Goal: Navigation & Orientation: Find specific page/section

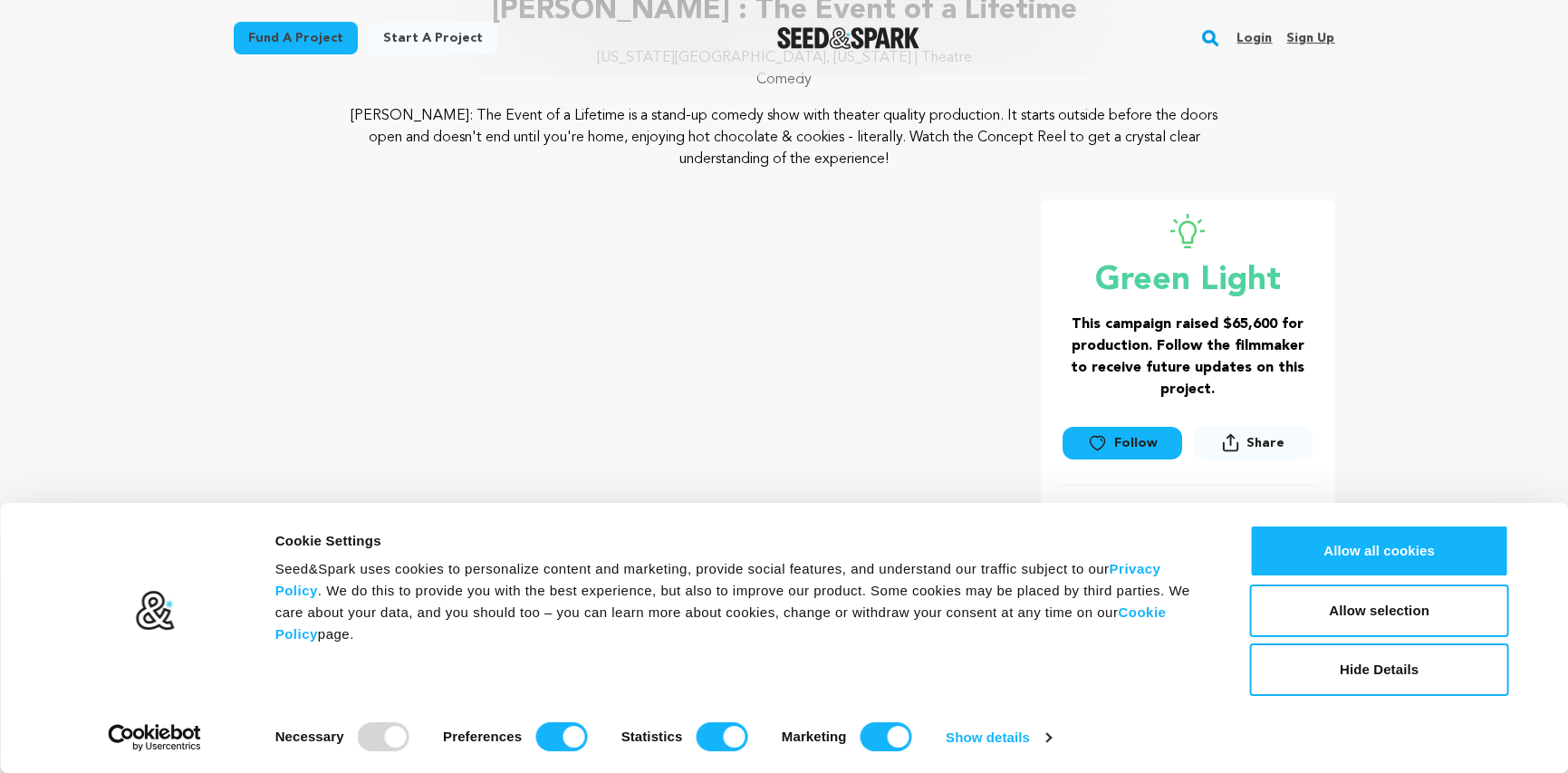
scroll to position [272, 0]
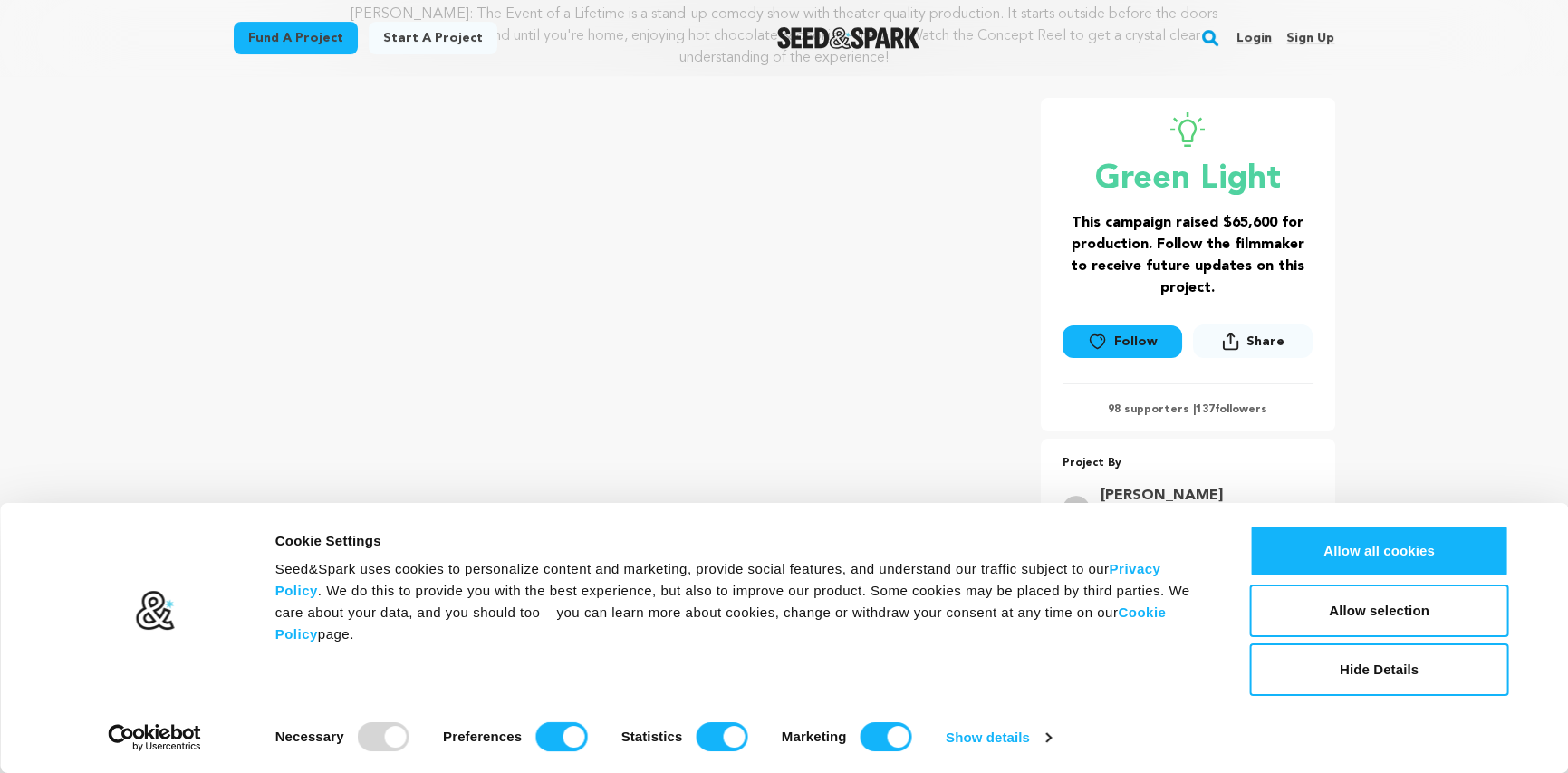
drag, startPoint x: 563, startPoint y: 734, endPoint x: 591, endPoint y: 743, distance: 29.4
click at [571, 738] on input "Preferences" at bounding box center [561, 736] width 52 height 29
checkbox input "false"
click at [731, 734] on input "Statistics" at bounding box center [722, 736] width 52 height 29
checkbox input "false"
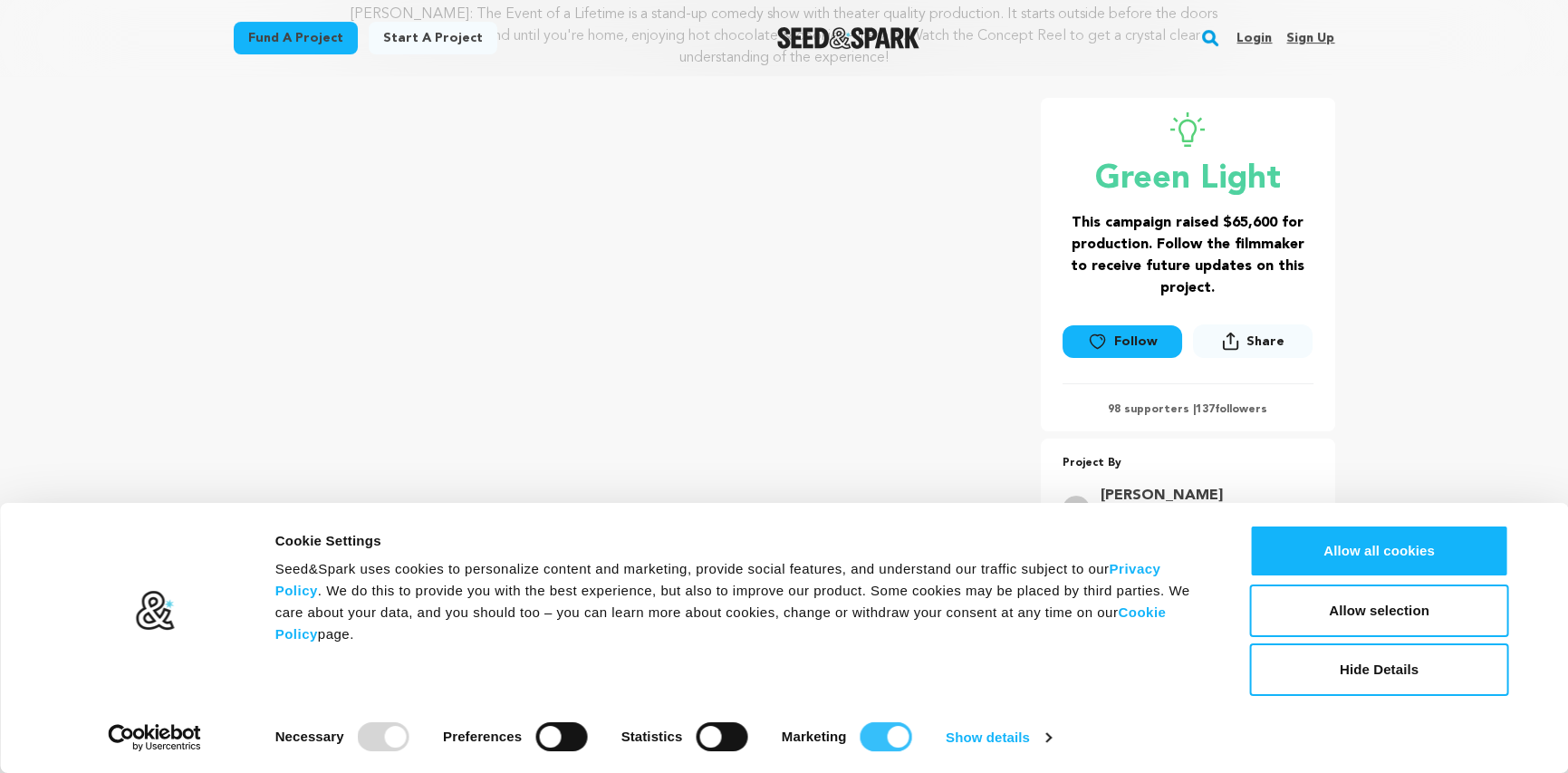
click at [899, 736] on input "Marketing" at bounding box center [887, 736] width 52 height 29
checkbox input "false"
click at [398, 741] on div at bounding box center [384, 736] width 52 height 29
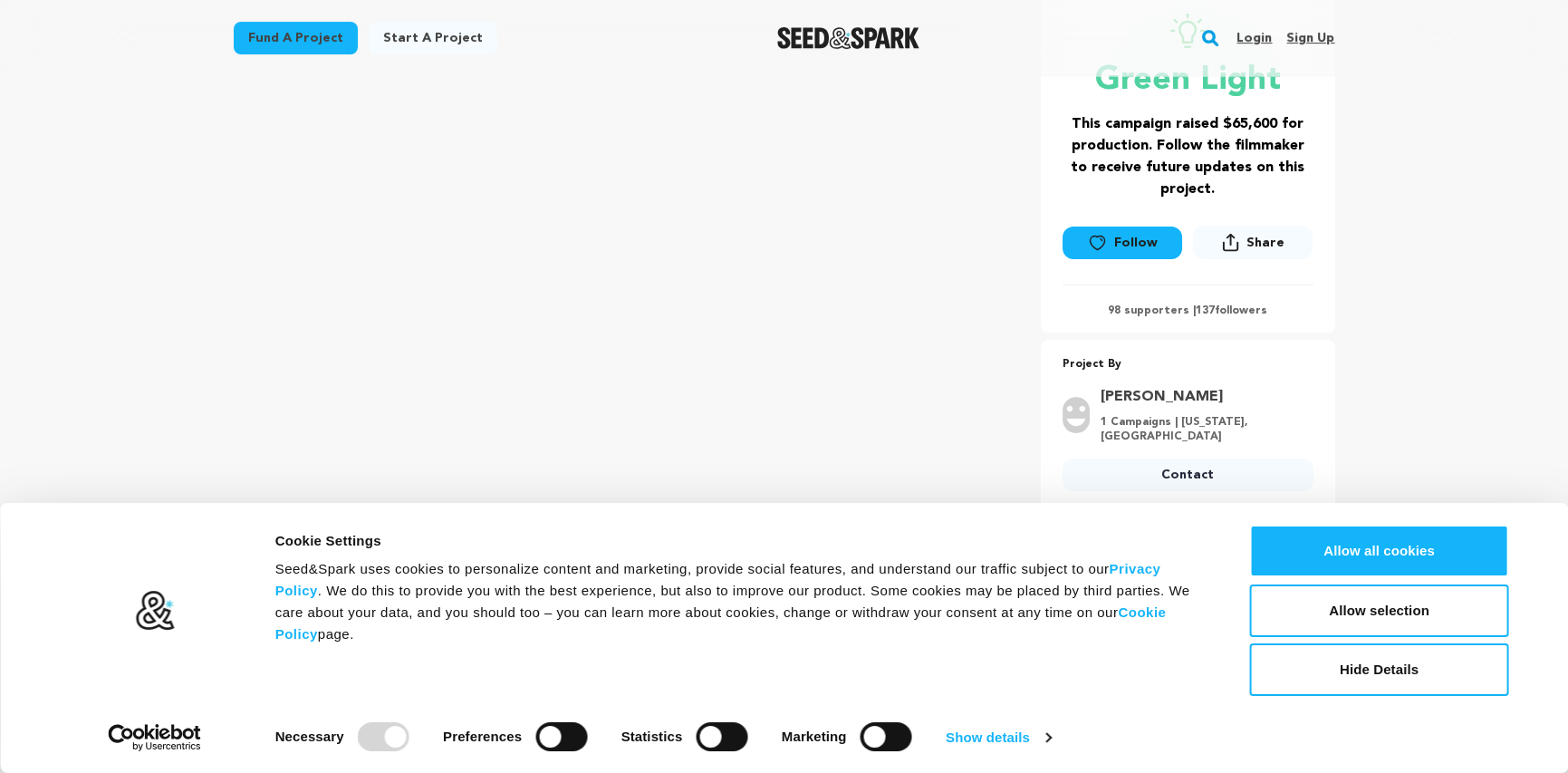
scroll to position [453, 0]
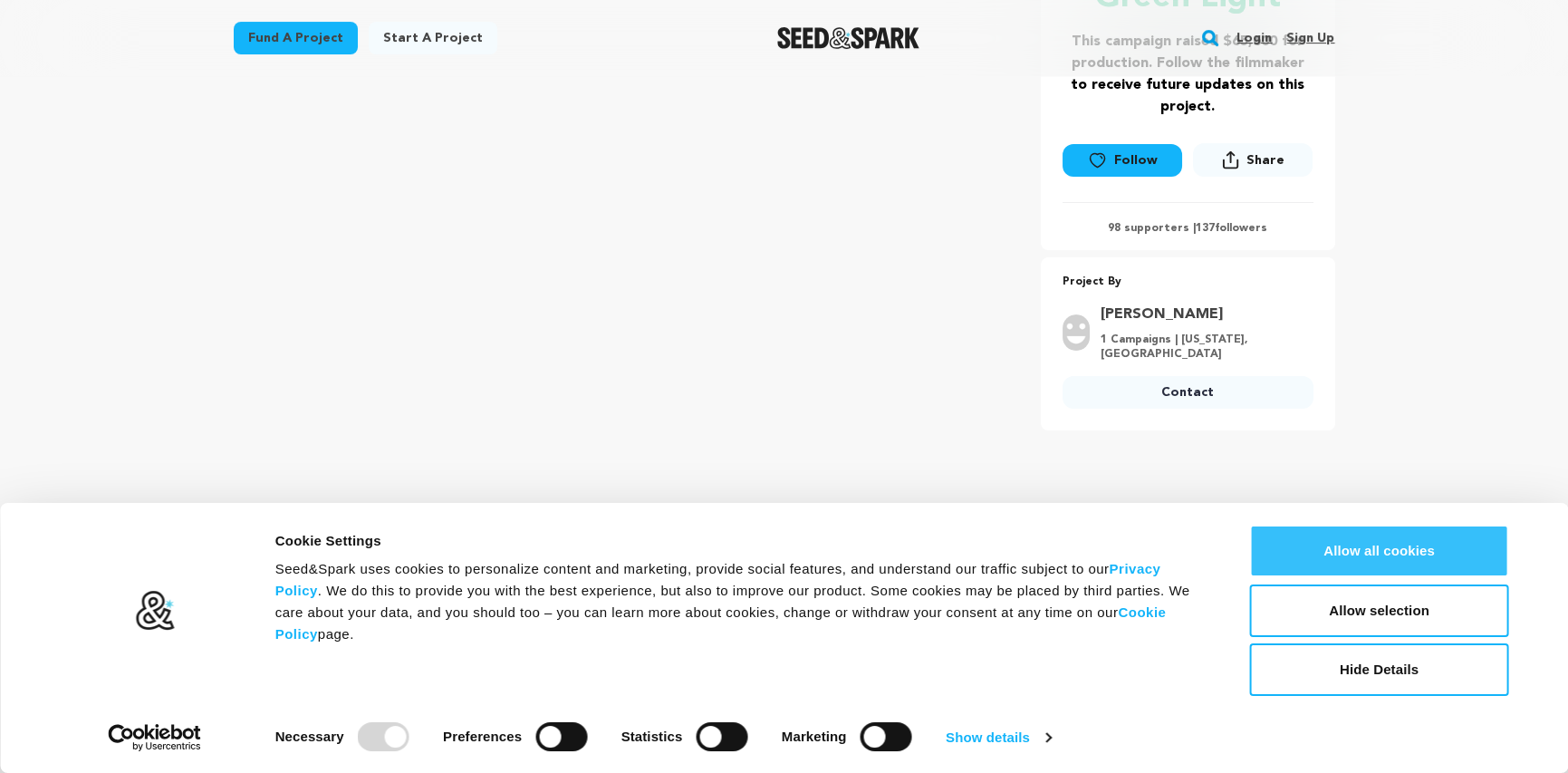
click at [1316, 547] on button "Allow all cookies" at bounding box center [1379, 550] width 259 height 53
checkbox input "true"
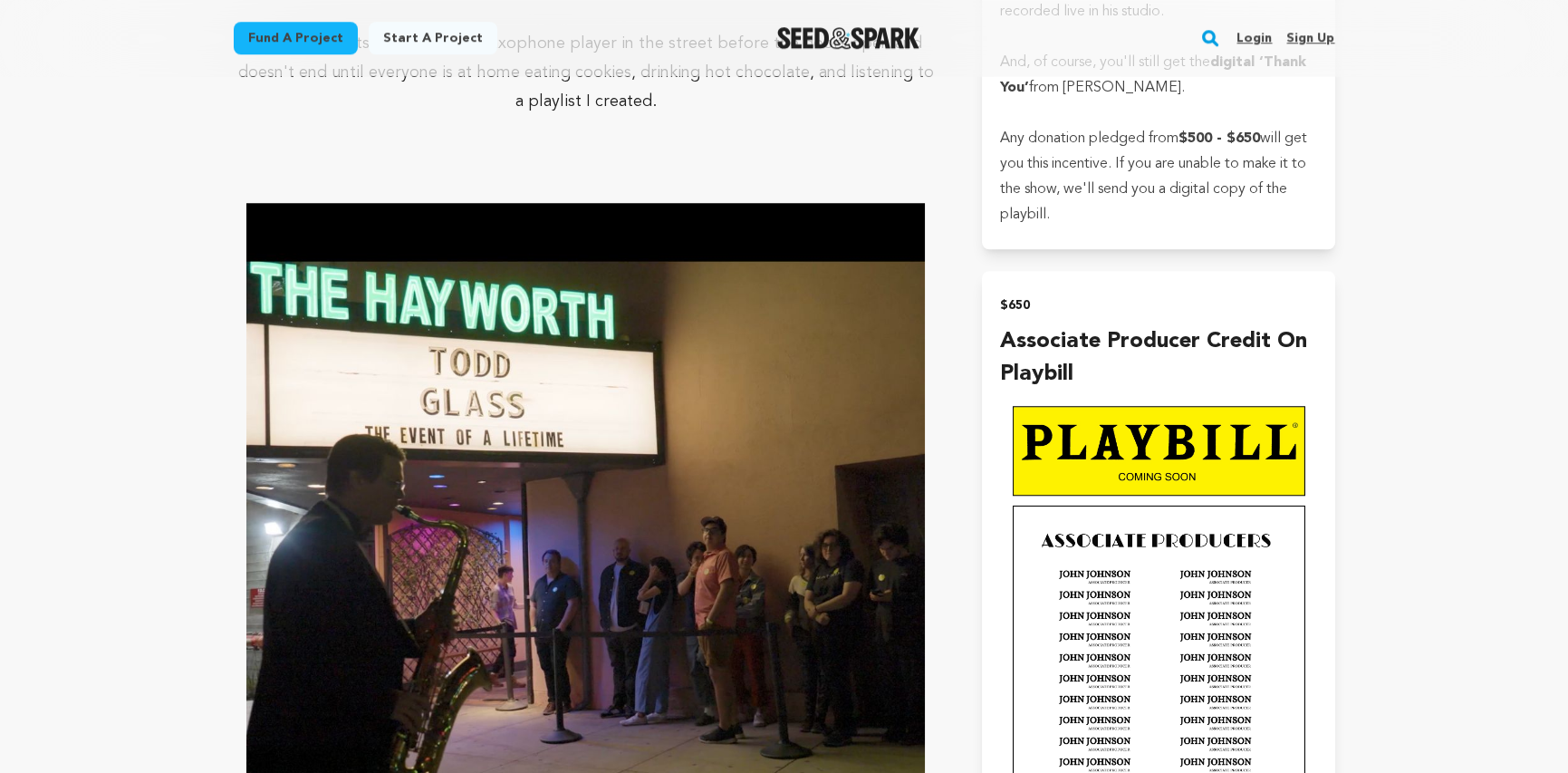
scroll to position [4348, 0]
